Goal: Transaction & Acquisition: Purchase product/service

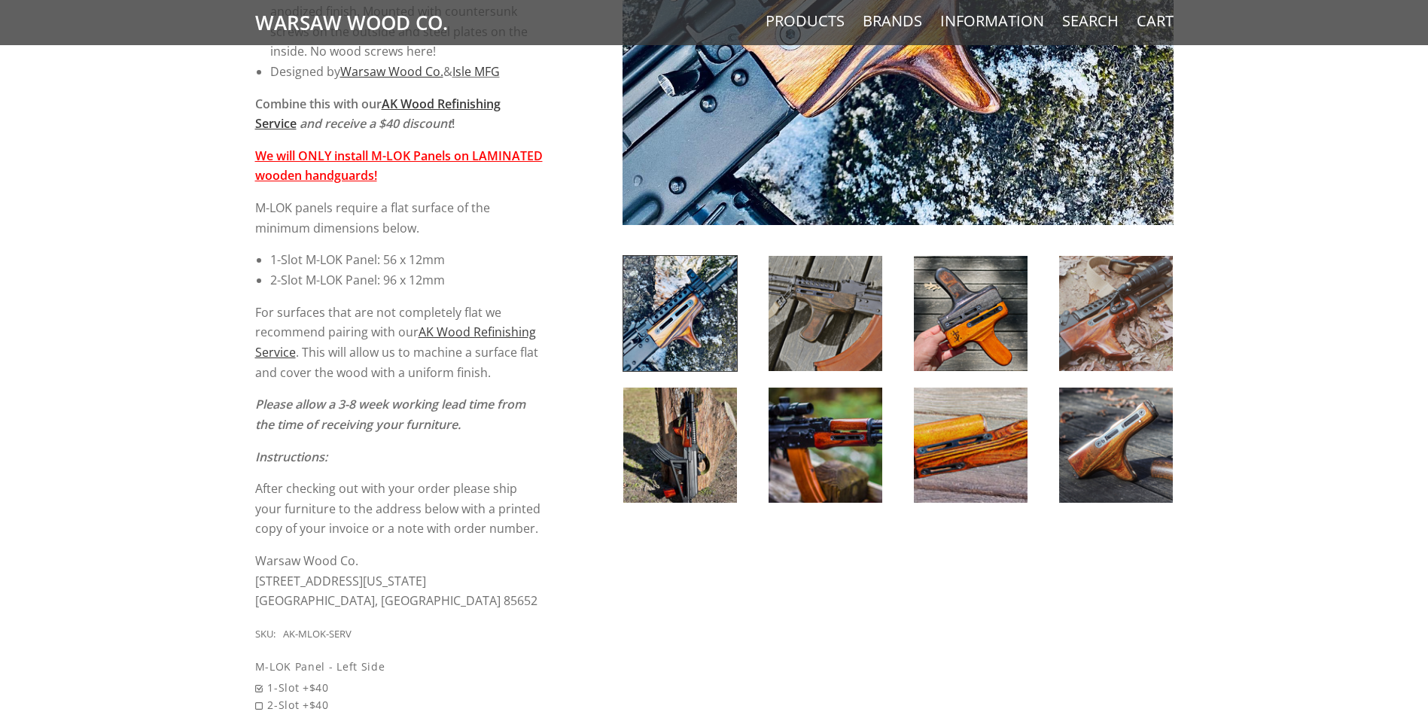
scroll to position [527, 0]
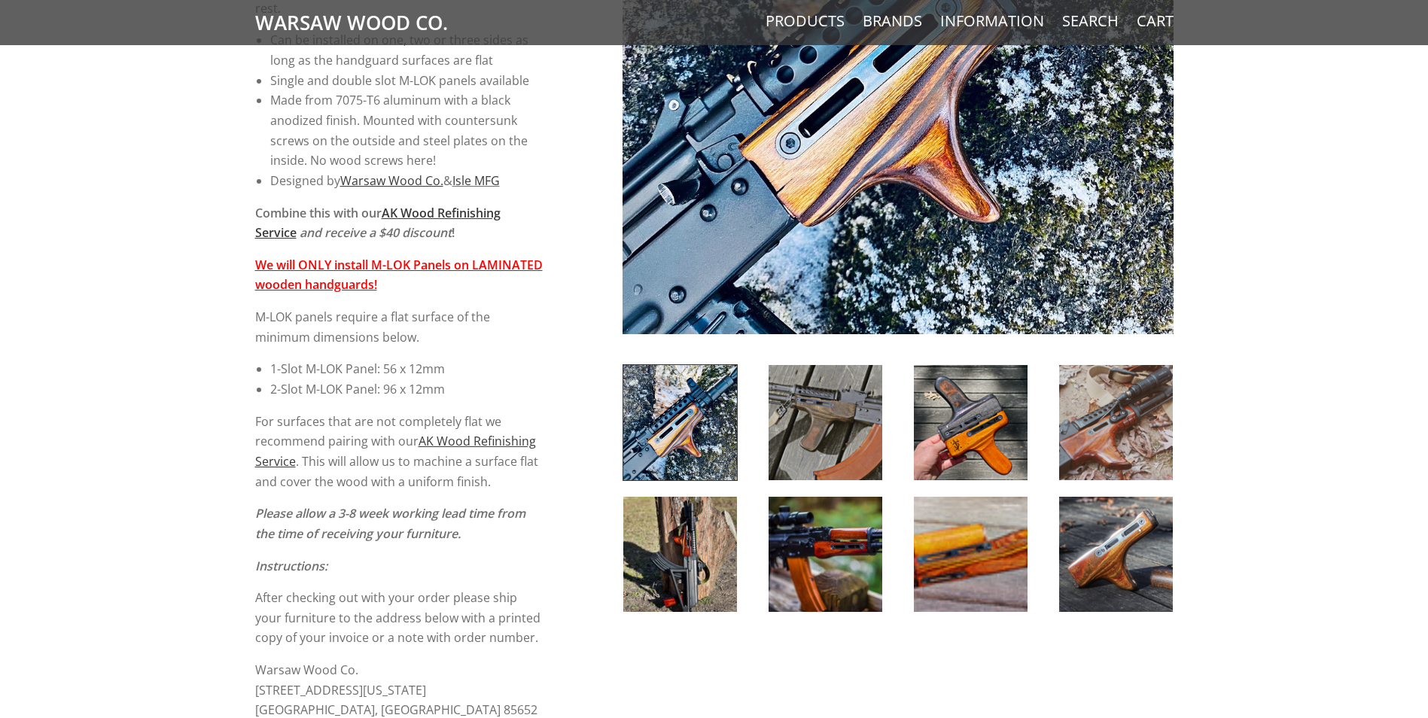
scroll to position [376, 0]
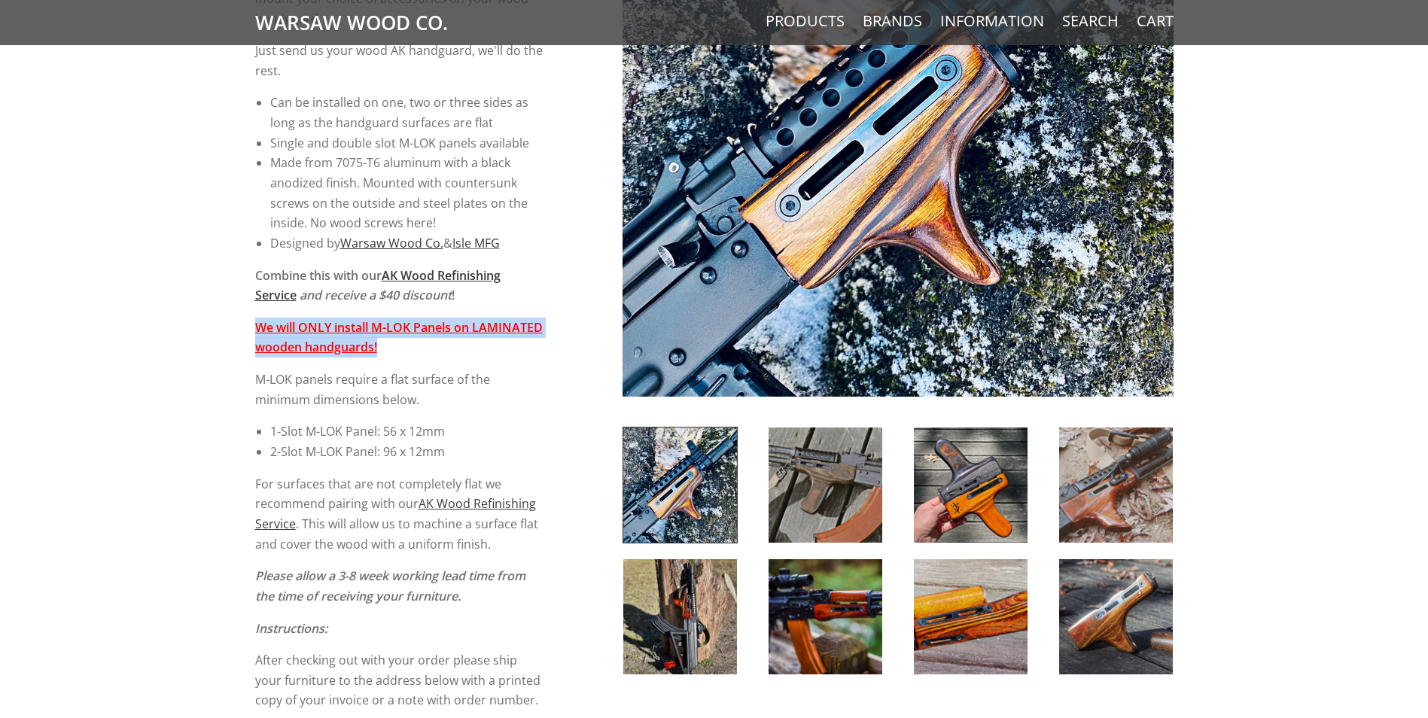
drag, startPoint x: 466, startPoint y: 349, endPoint x: 239, endPoint y: 324, distance: 228.8
click at [239, 324] on div "5 / 5 ( 1 Review) $80.00 Sleek, solid, simple. Keep your classic wood - add som…" at bounding box center [714, 542] width 1428 height 1452
drag, startPoint x: 239, startPoint y: 324, endPoint x: 146, endPoint y: 341, distance: 94.2
click at [146, 341] on div "5 / 5 ( 1 Review) $80.00 Sleek, solid, simple. Keep your classic wood - add som…" at bounding box center [714, 542] width 1428 height 1452
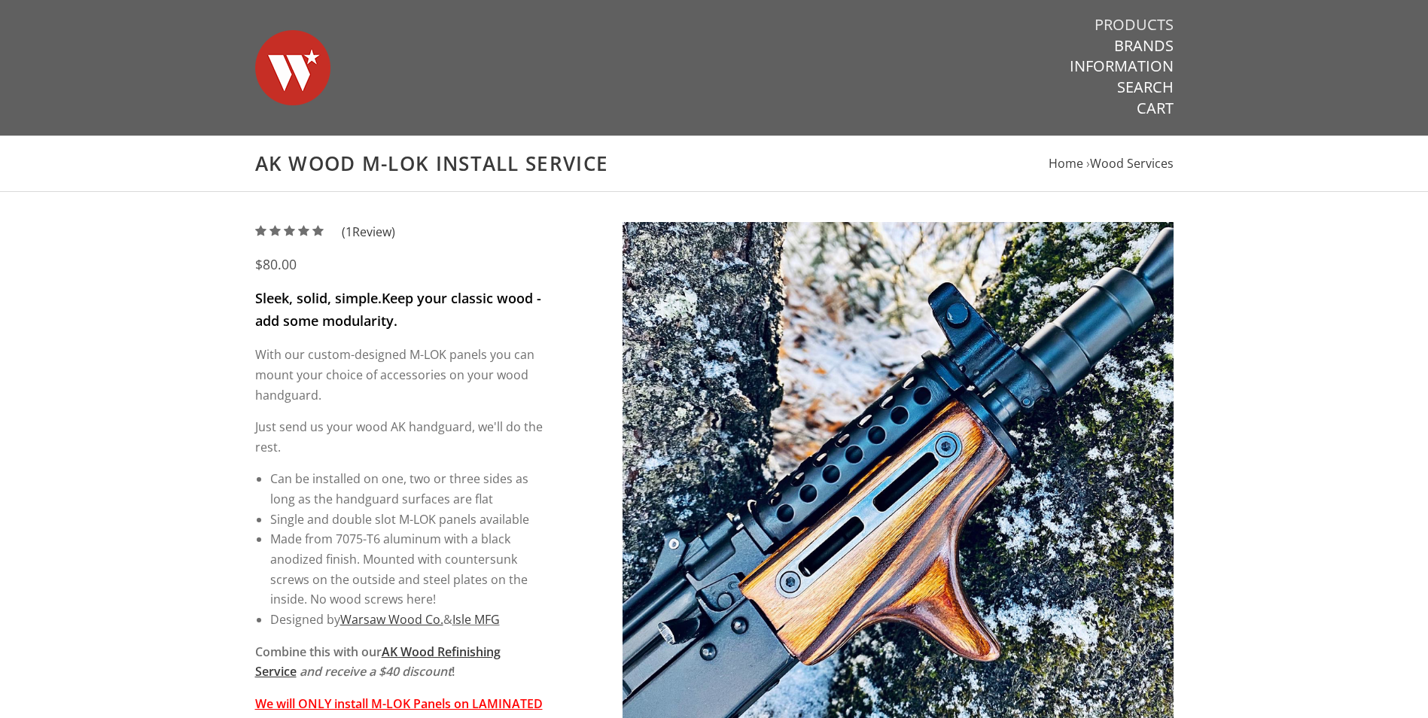
click at [1131, 17] on link "Products" at bounding box center [1134, 25] width 79 height 20
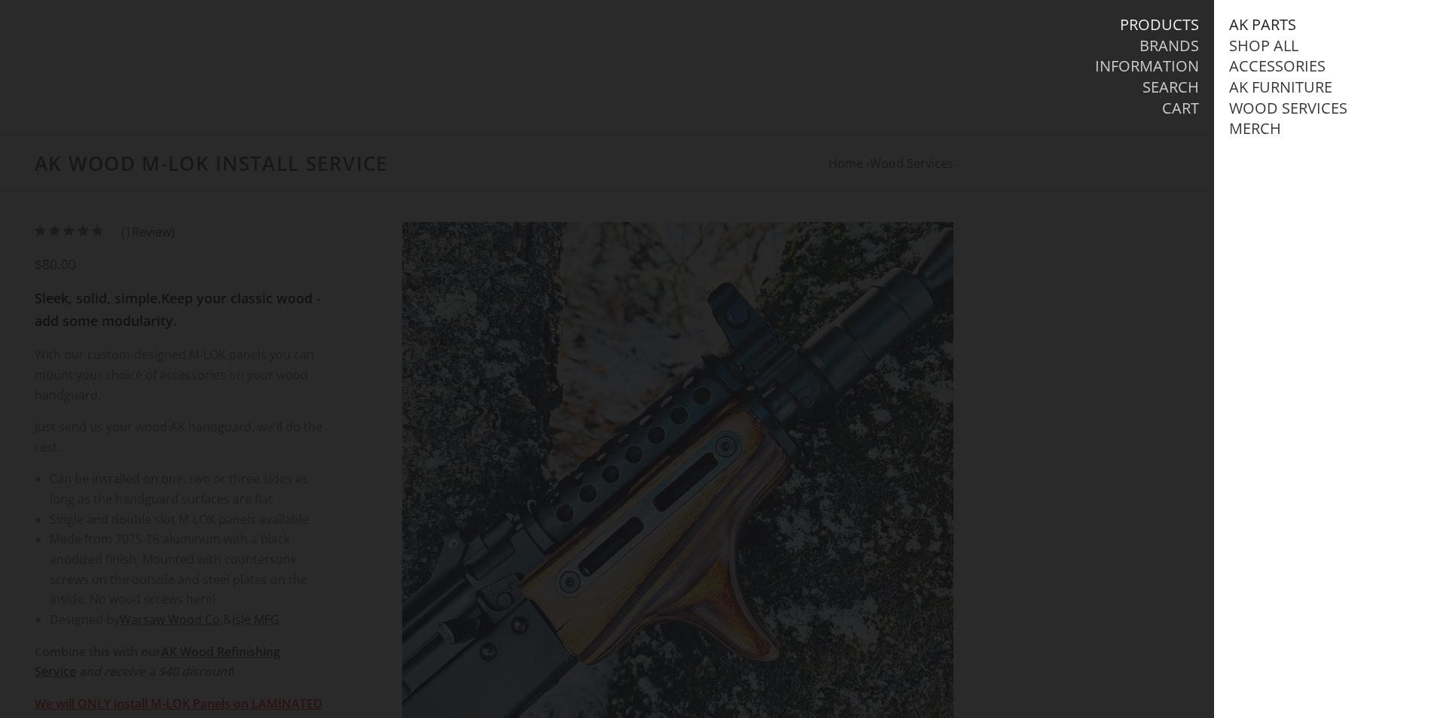
click at [1273, 28] on link "AK Parts" at bounding box center [1262, 25] width 67 height 20
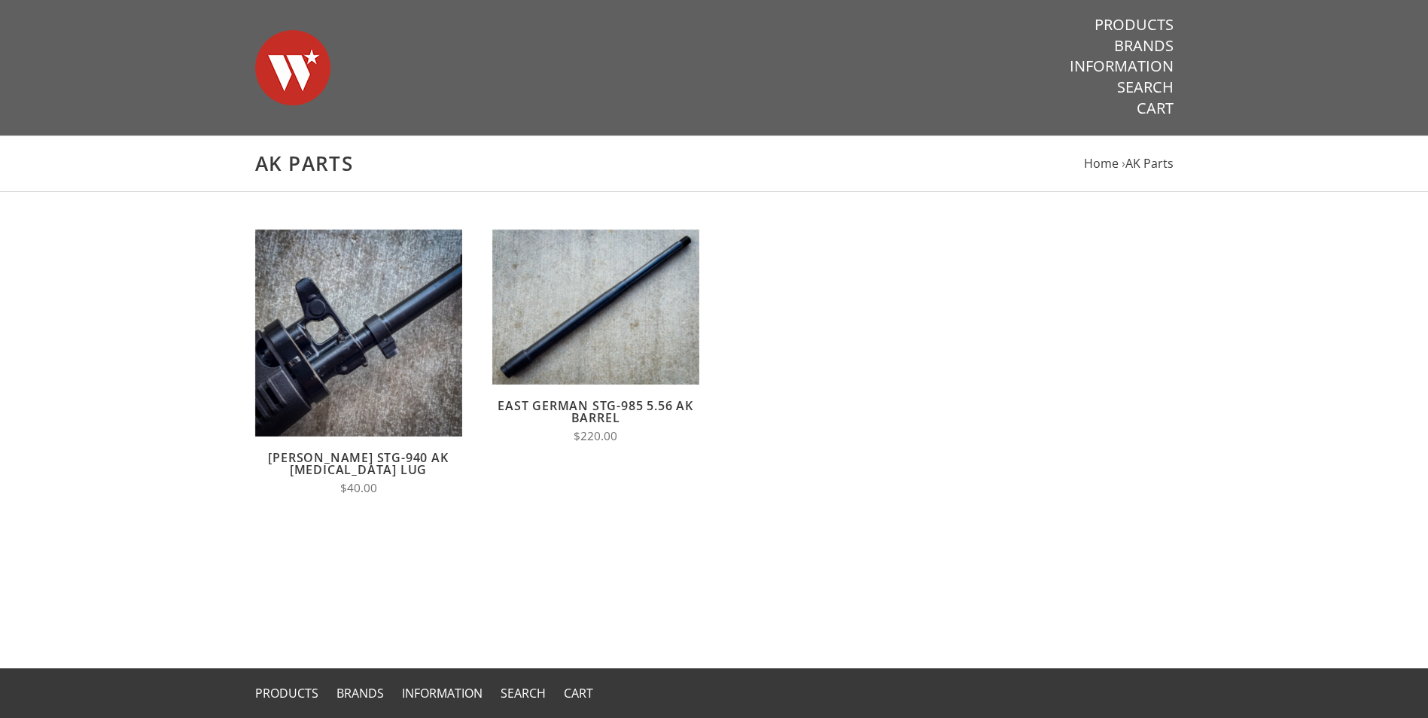
click at [1137, 13] on nav "Products Brands Information Search Cart" at bounding box center [1039, 67] width 270 height 134
click at [1147, 25] on link "Products" at bounding box center [1134, 25] width 79 height 20
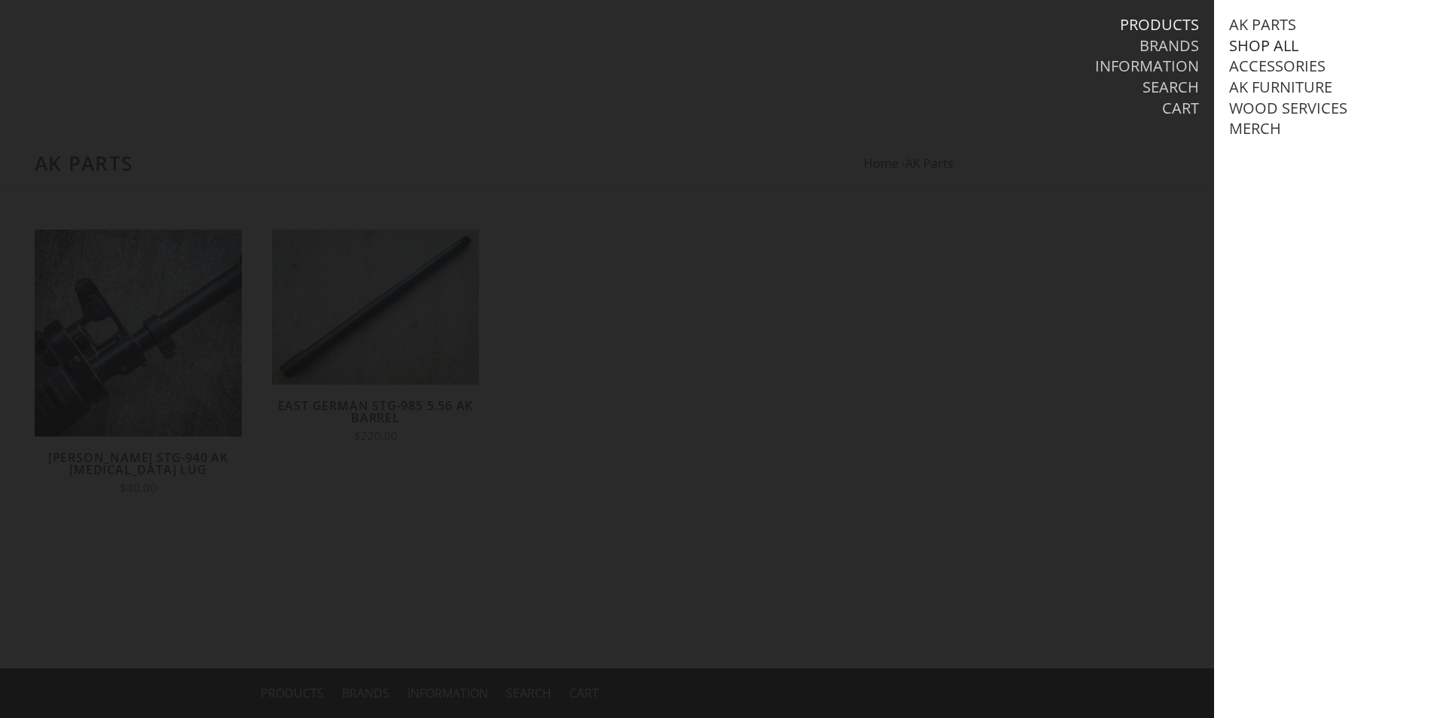
click at [1266, 47] on link "Shop All" at bounding box center [1263, 46] width 69 height 20
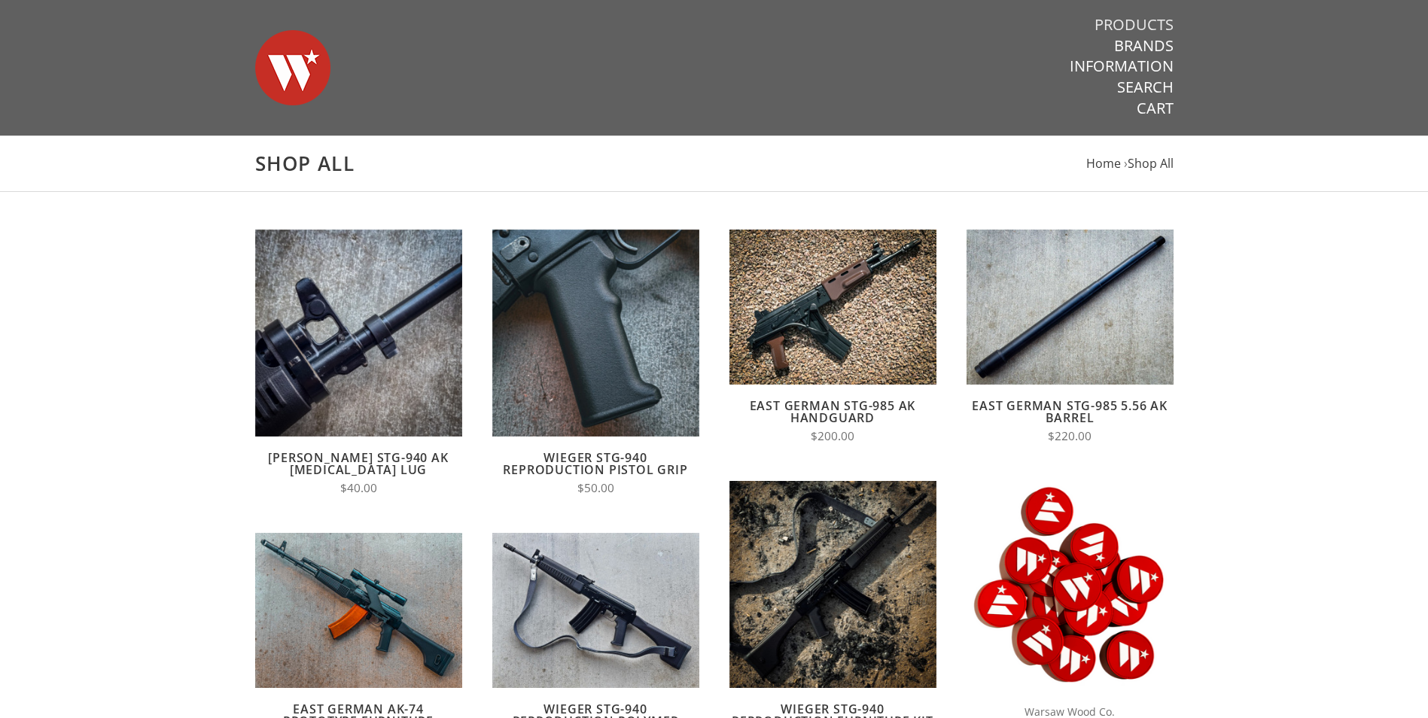
click at [1143, 27] on link "Products" at bounding box center [1134, 25] width 79 height 20
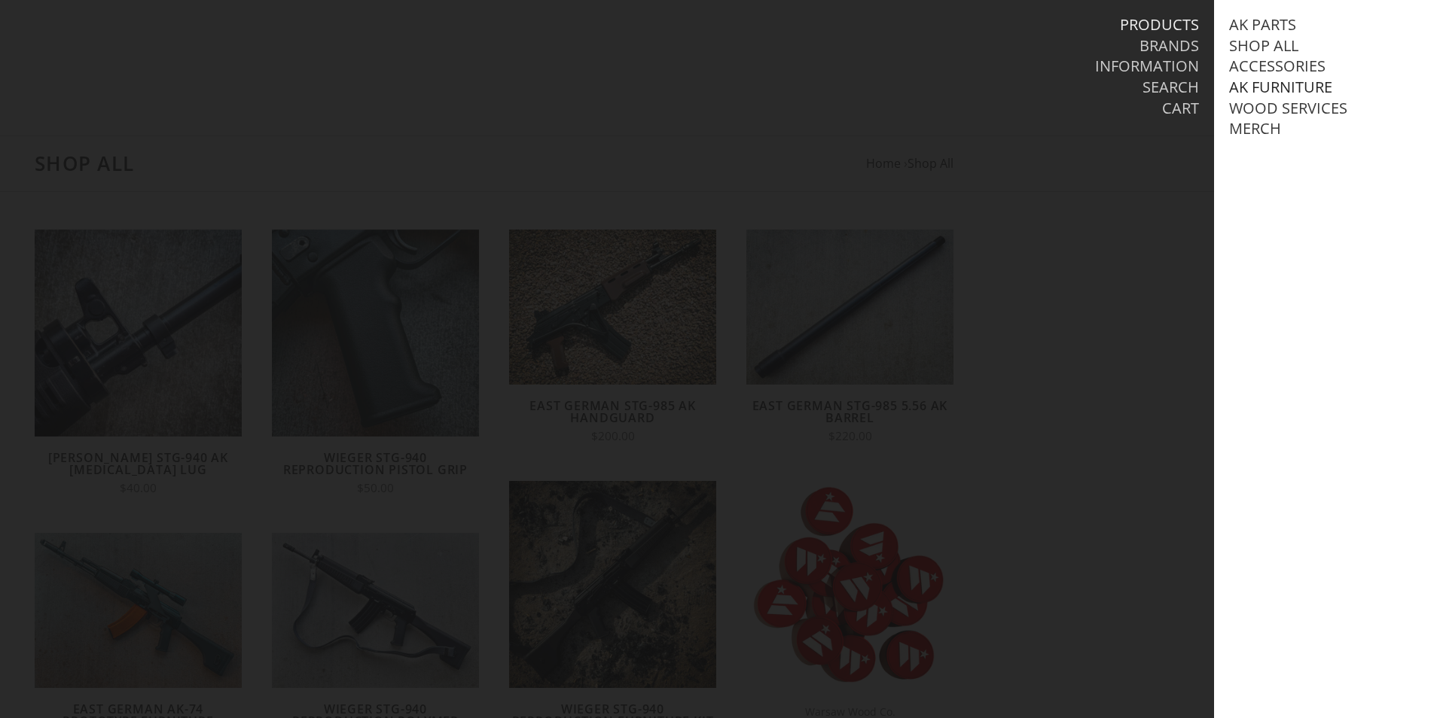
click at [1266, 85] on link "AK Furniture" at bounding box center [1280, 88] width 103 height 20
click at [1305, 109] on link "View all AK Furniture" at bounding box center [1329, 109] width 171 height 20
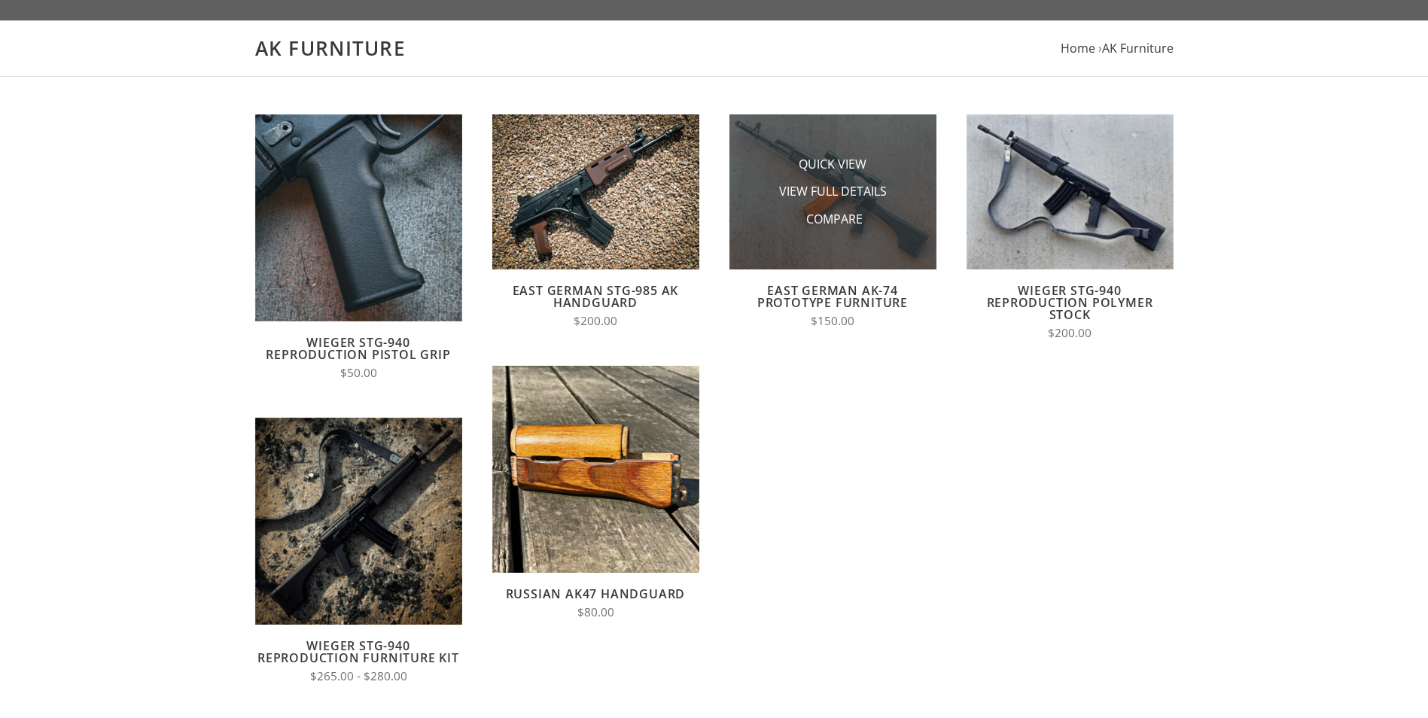
scroll to position [226, 0]
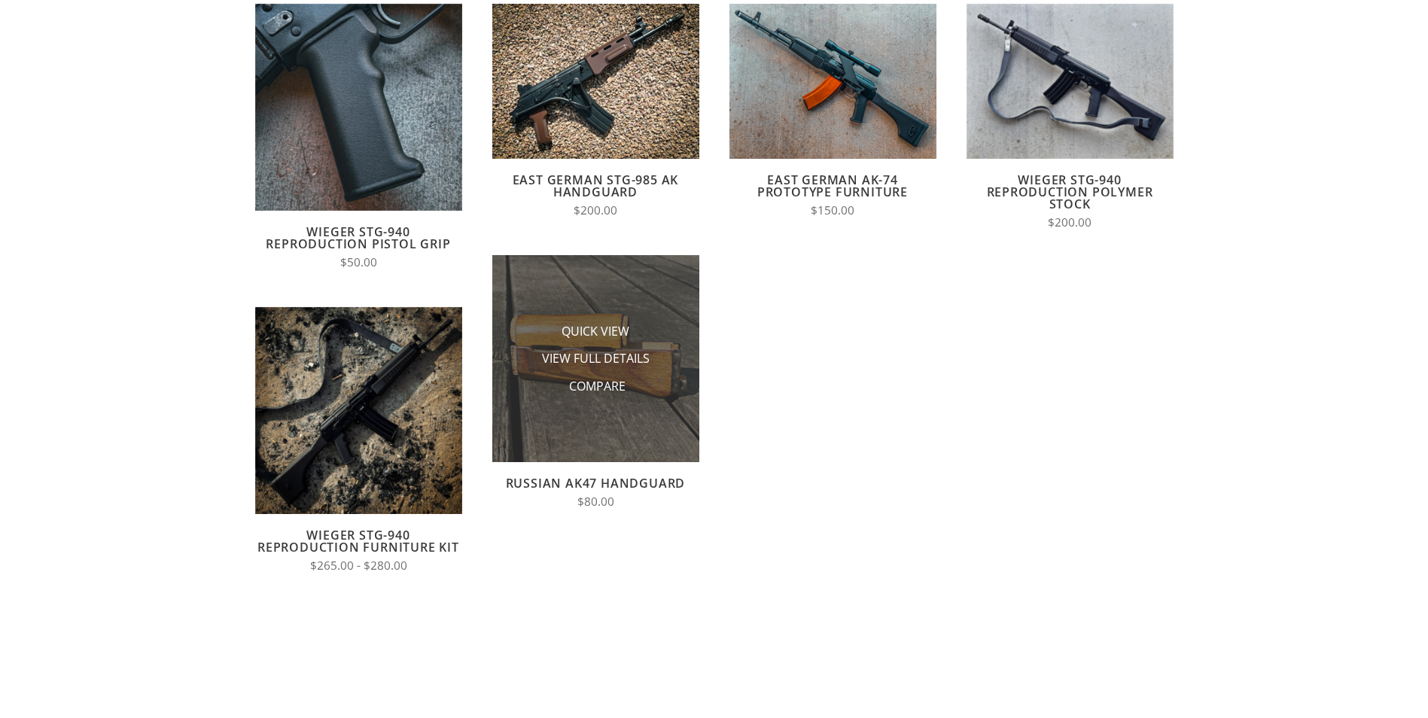
click at [634, 264] on img at bounding box center [595, 358] width 207 height 207
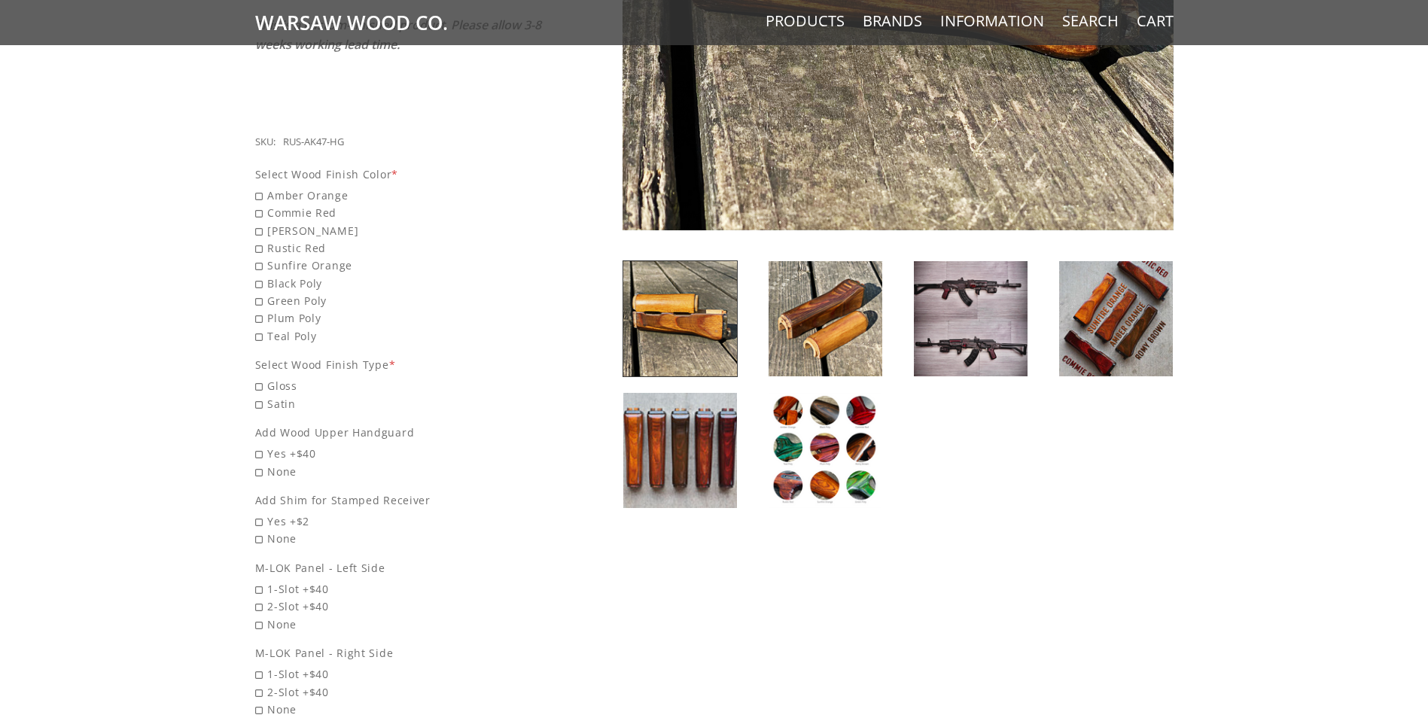
scroll to position [527, 0]
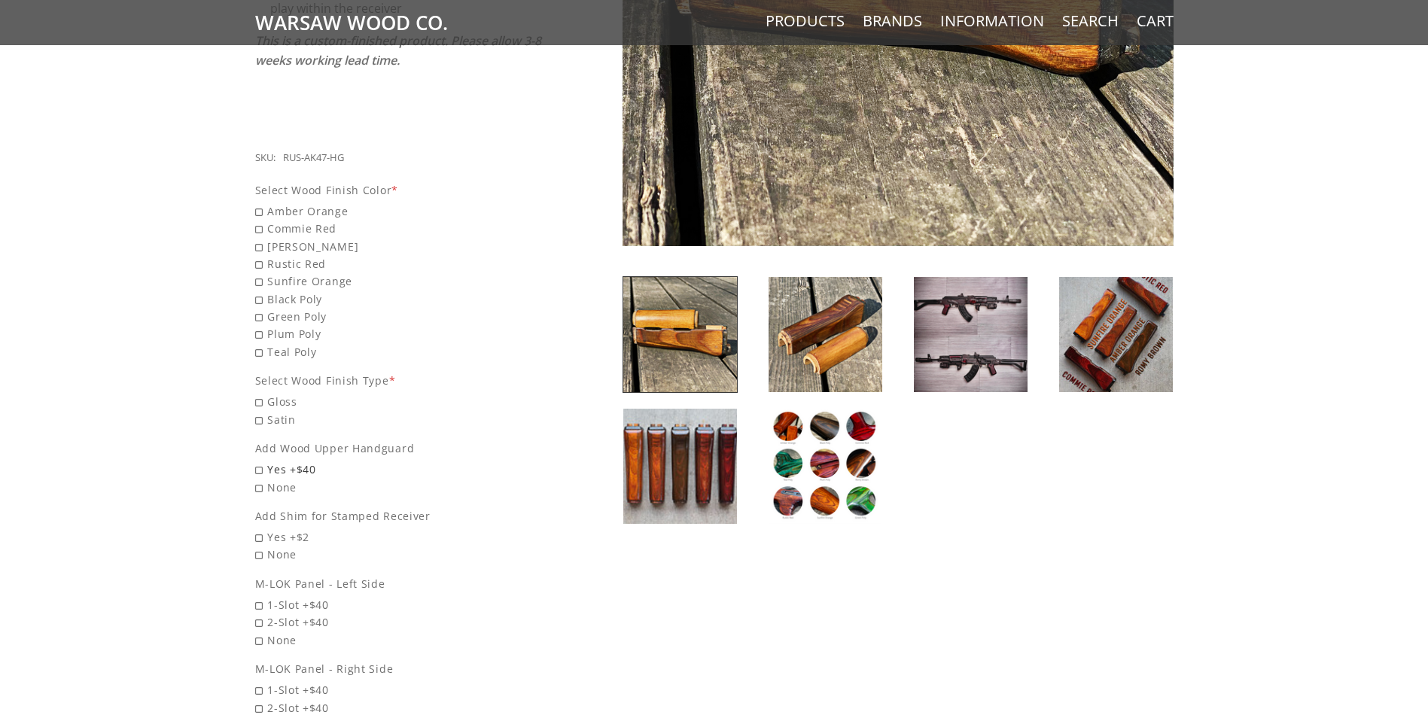
click at [281, 461] on span "Yes +$40" at bounding box center [399, 469] width 288 height 17
click at [281, 461] on input "Yes +$40" at bounding box center [360, 461] width 211 height 1
radio input "true"
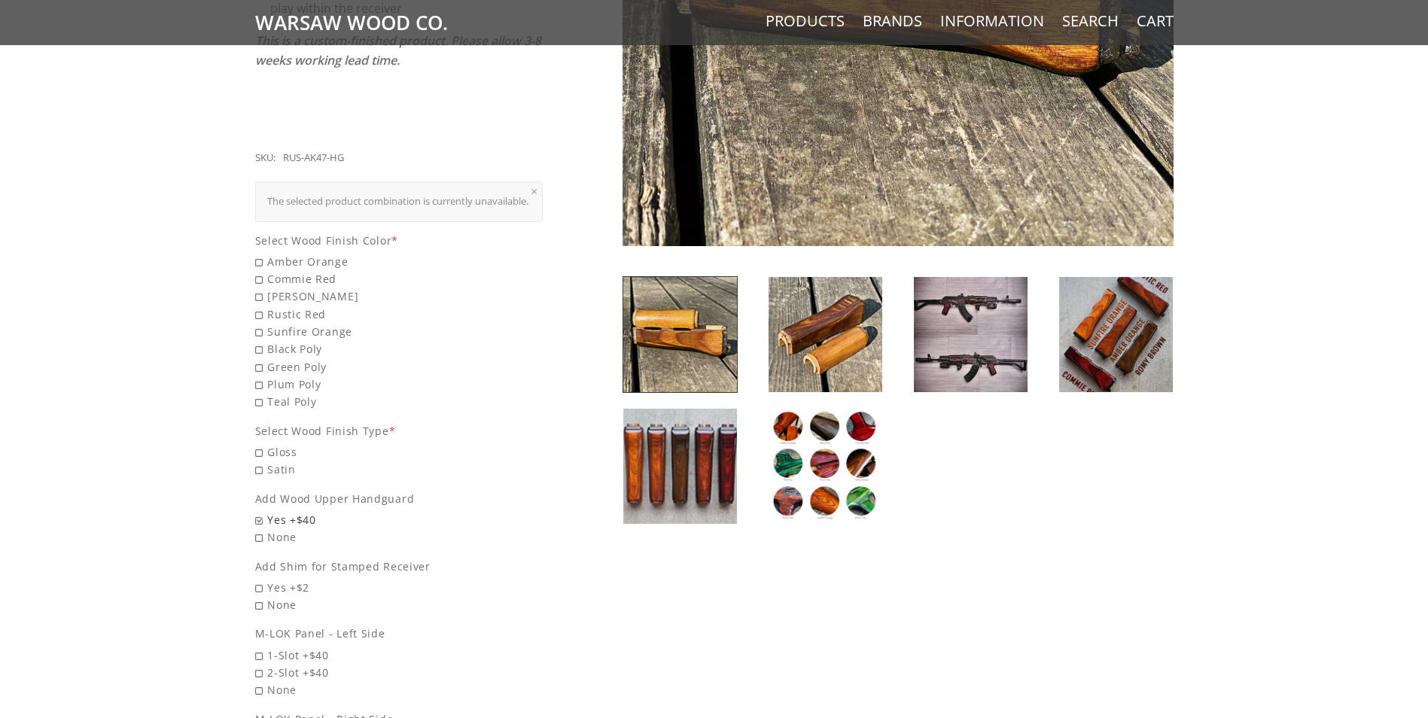
click at [266, 511] on span "Yes +$40" at bounding box center [399, 519] width 288 height 17
click at [266, 511] on input "Yes +$40" at bounding box center [360, 511] width 211 height 1
click at [797, 451] on img at bounding box center [826, 466] width 114 height 115
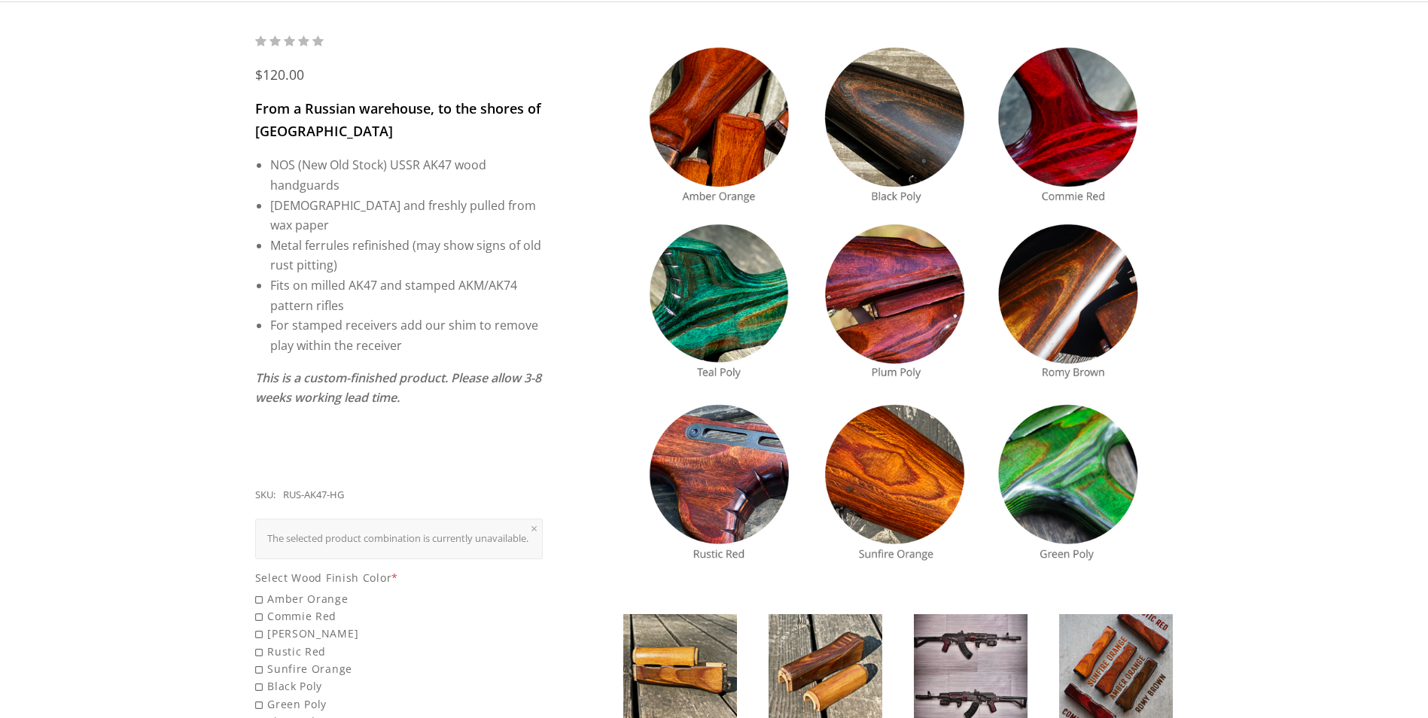
scroll to position [151, 0]
